Goal: Obtain resource: Download file/media

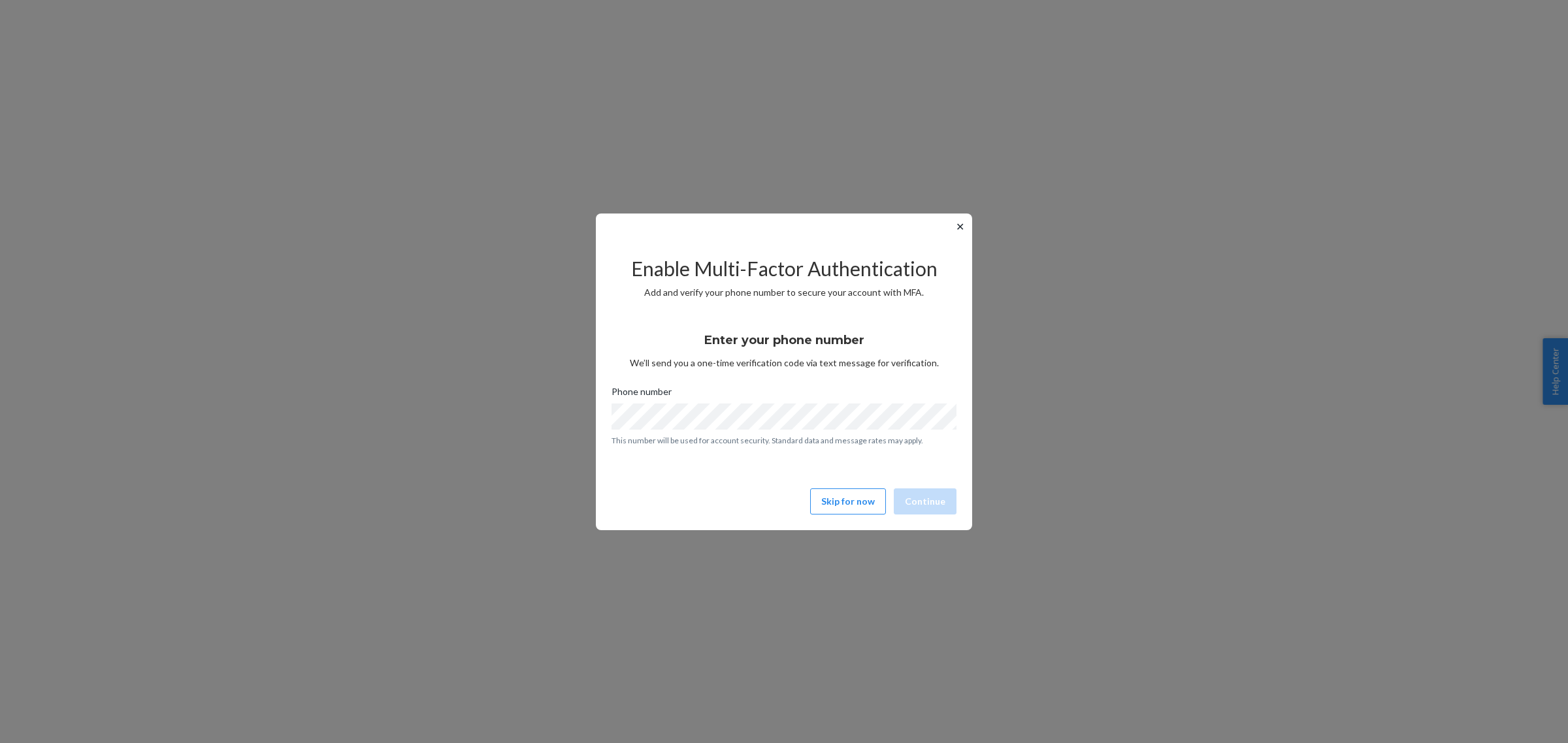
click at [962, 224] on button "✕" at bounding box center [959, 226] width 14 height 16
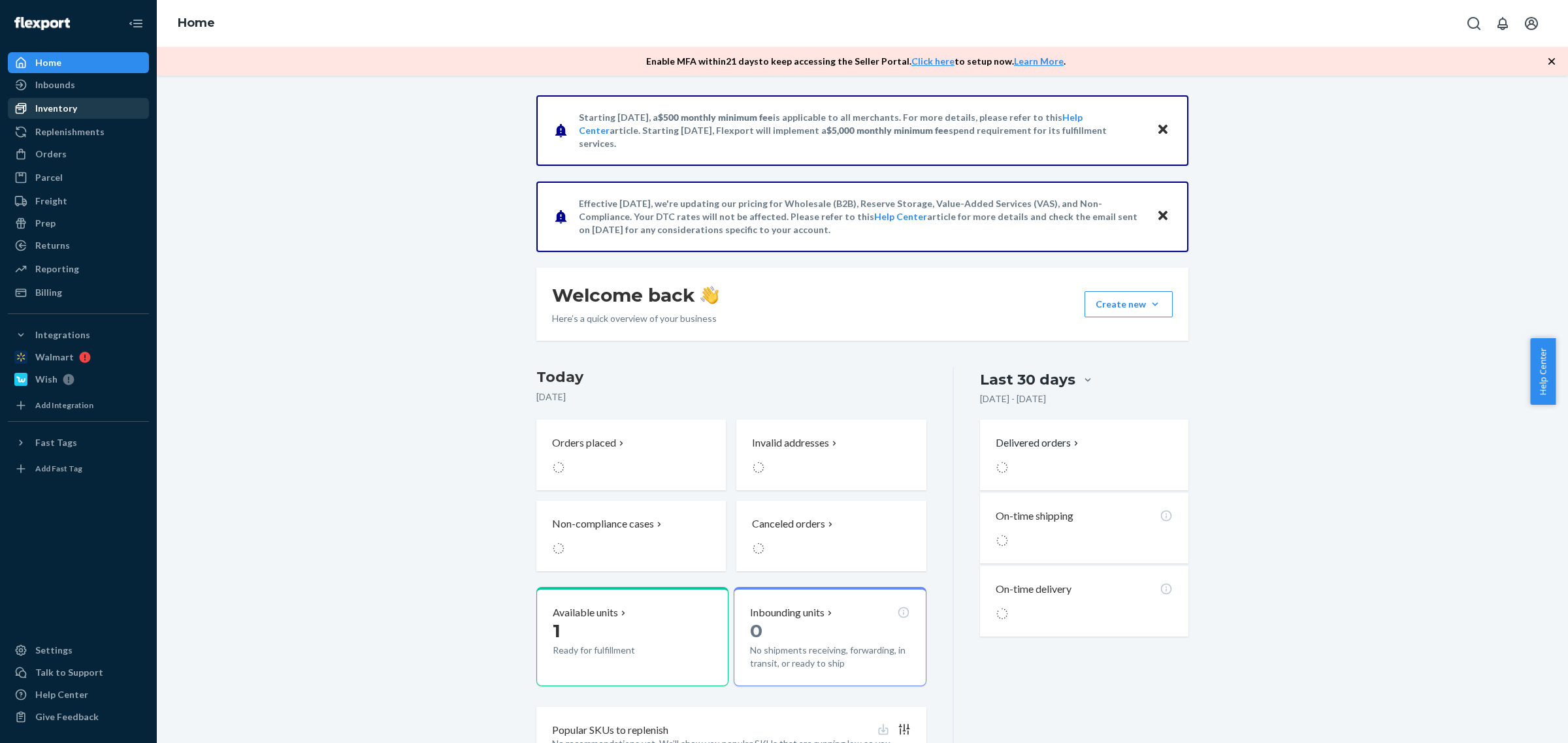
click at [46, 111] on div "Inventory" at bounding box center [56, 109] width 41 height 13
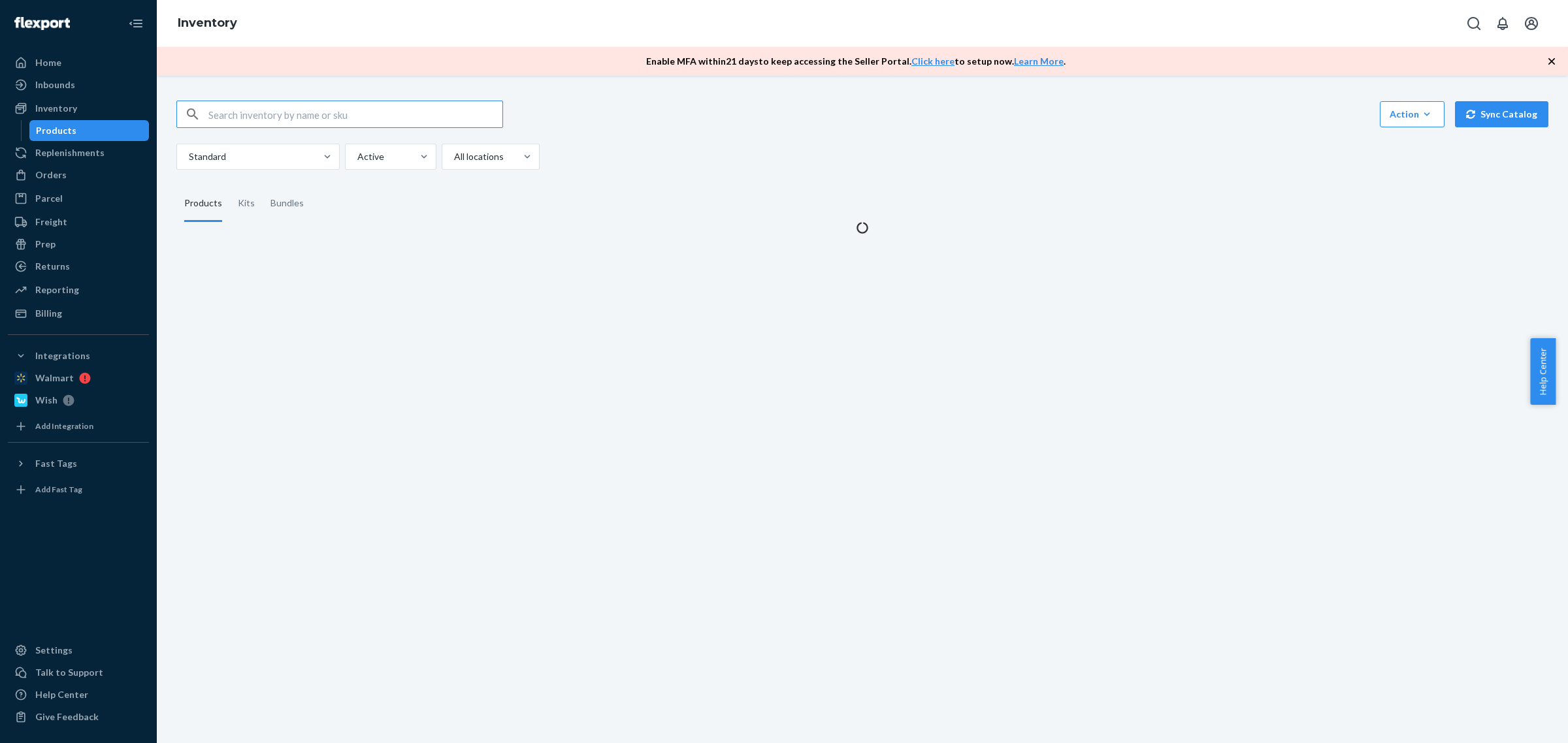
click at [288, 116] on input "text" at bounding box center [355, 114] width 294 height 26
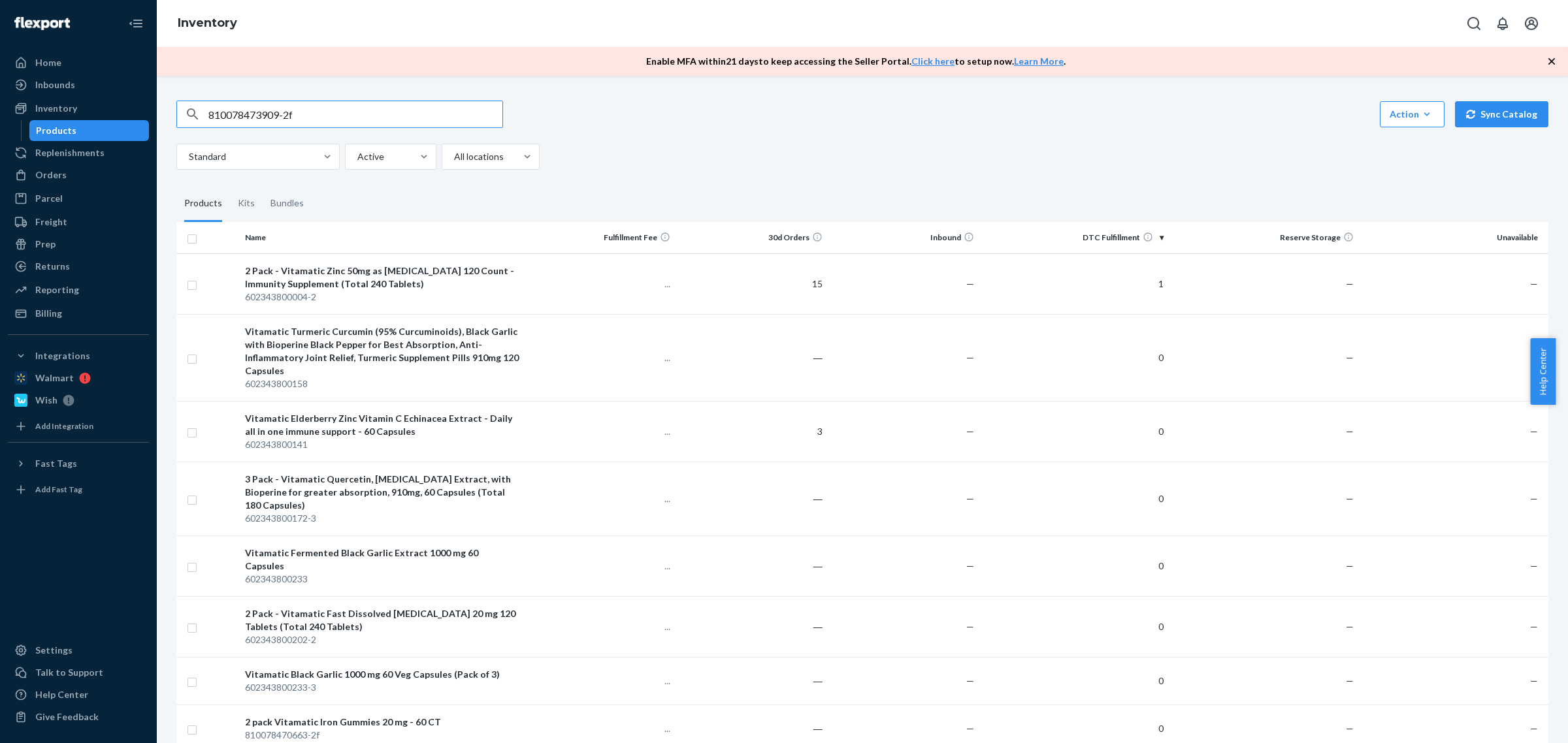
type input "810078473909-2f"
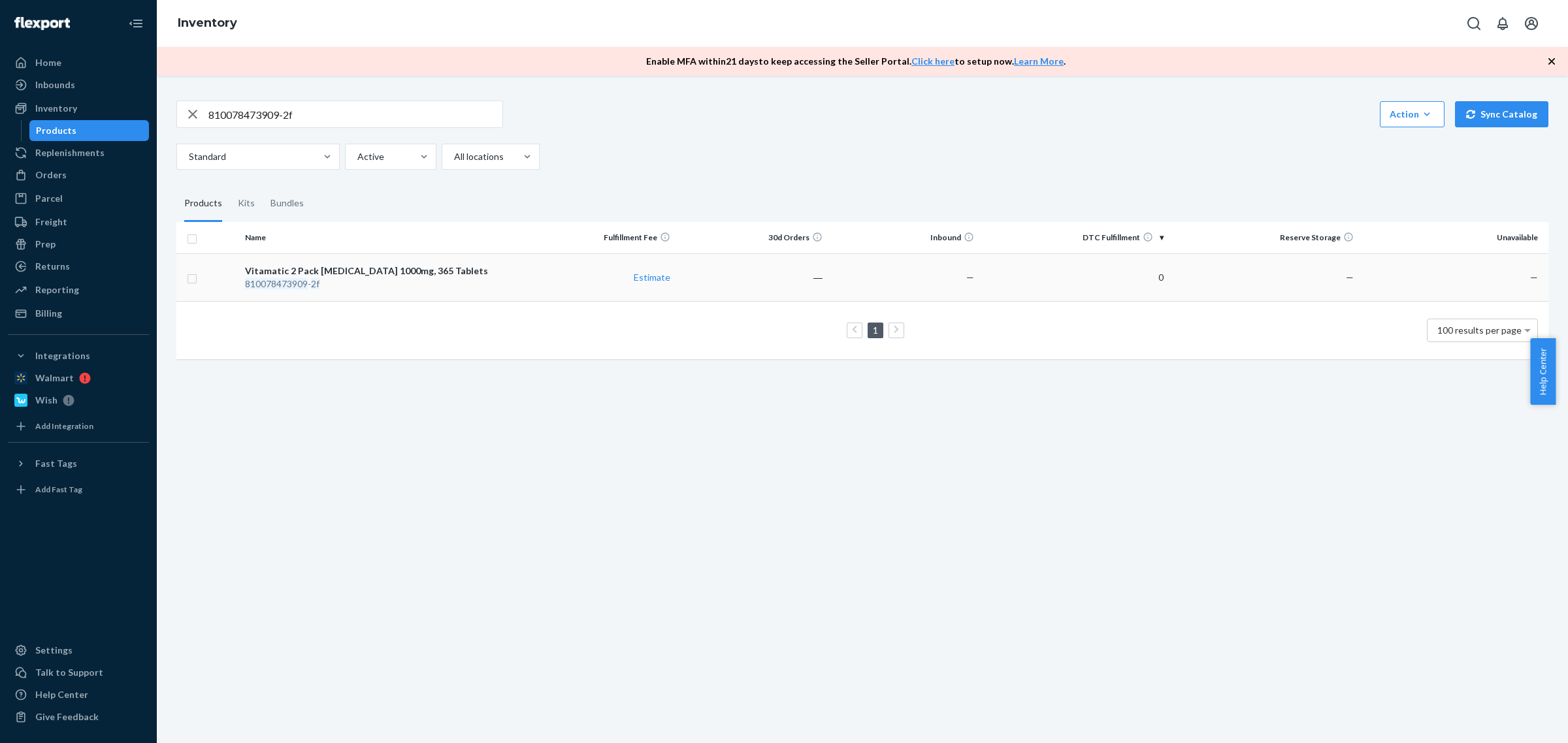
click at [315, 269] on div "Vitamatic 2 Pack [MEDICAL_DATA] 1000mg, 365 Tablets" at bounding box center [382, 271] width 274 height 13
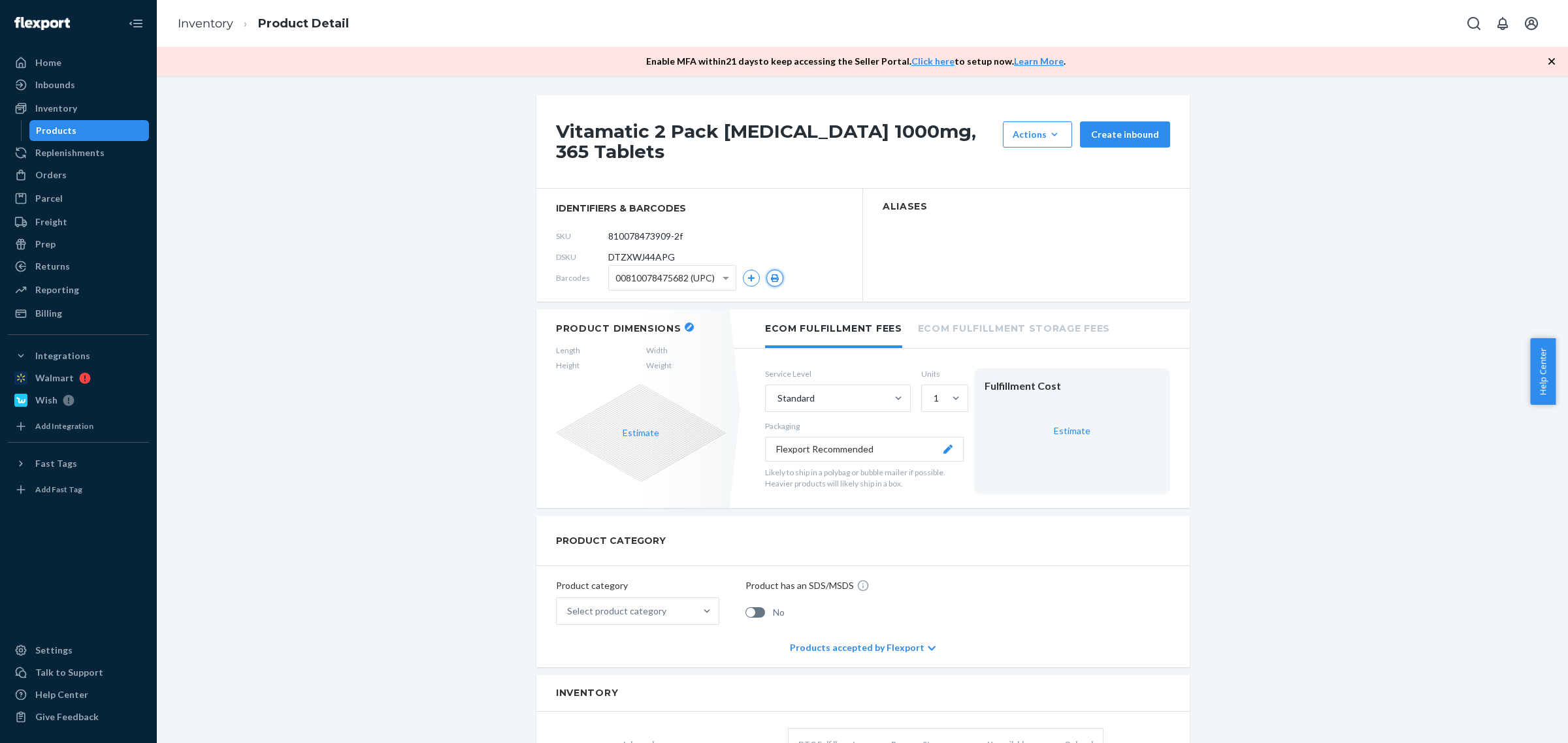
click at [770, 278] on icon "button" at bounding box center [774, 278] width 8 height 8
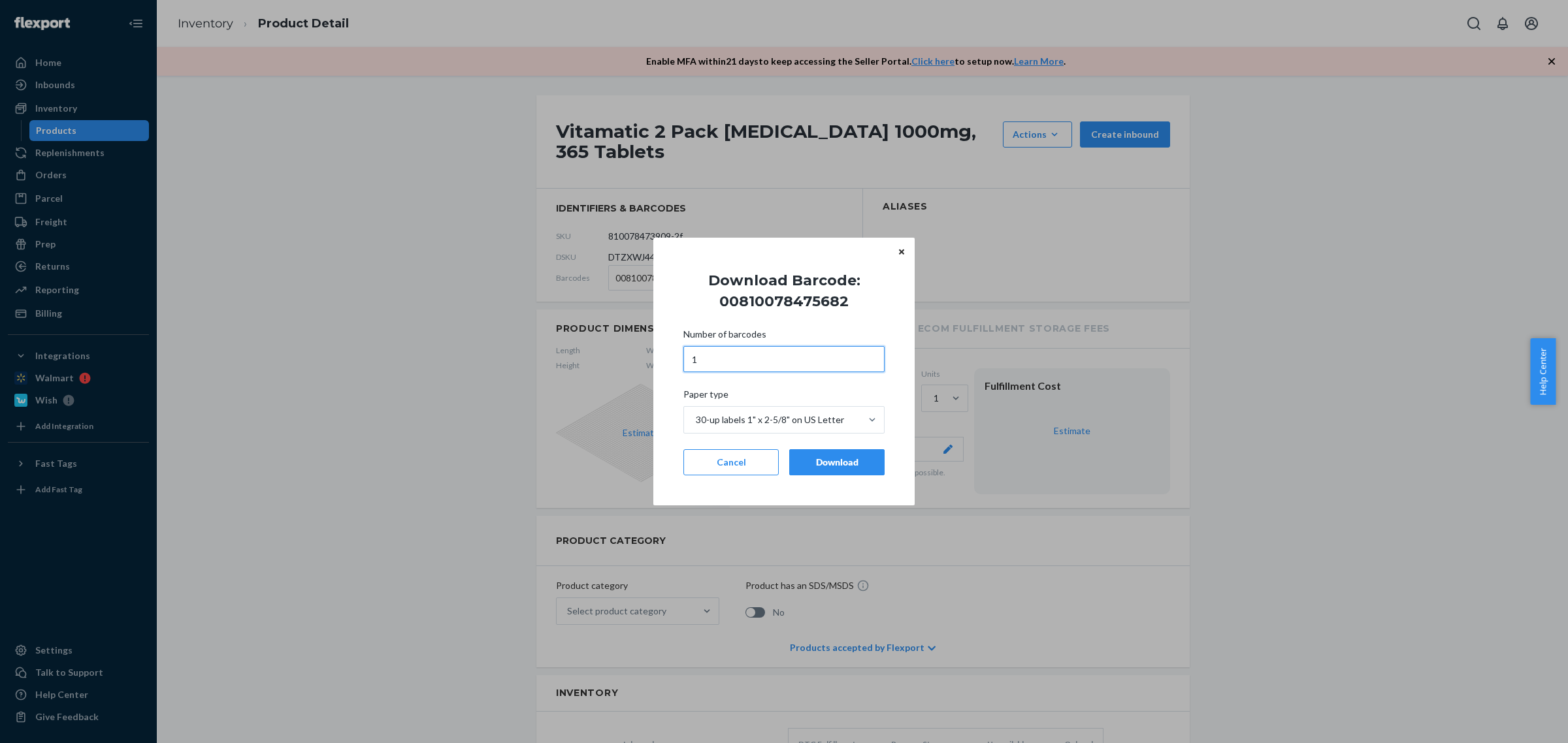
click at [738, 364] on input "1" at bounding box center [784, 359] width 202 height 26
type input "60"
click at [797, 454] on button "Download" at bounding box center [836, 462] width 95 height 26
